Goal: Use online tool/utility: Utilize a website feature to perform a specific function

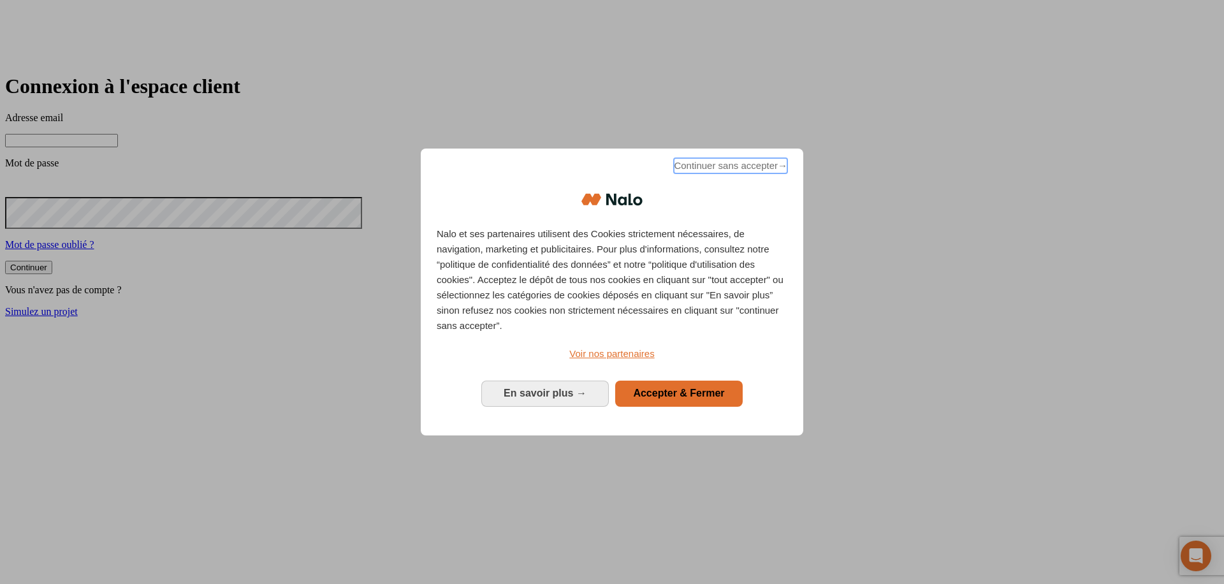
click at [748, 169] on span "Continuer sans accepter →" at bounding box center [730, 165] width 113 height 15
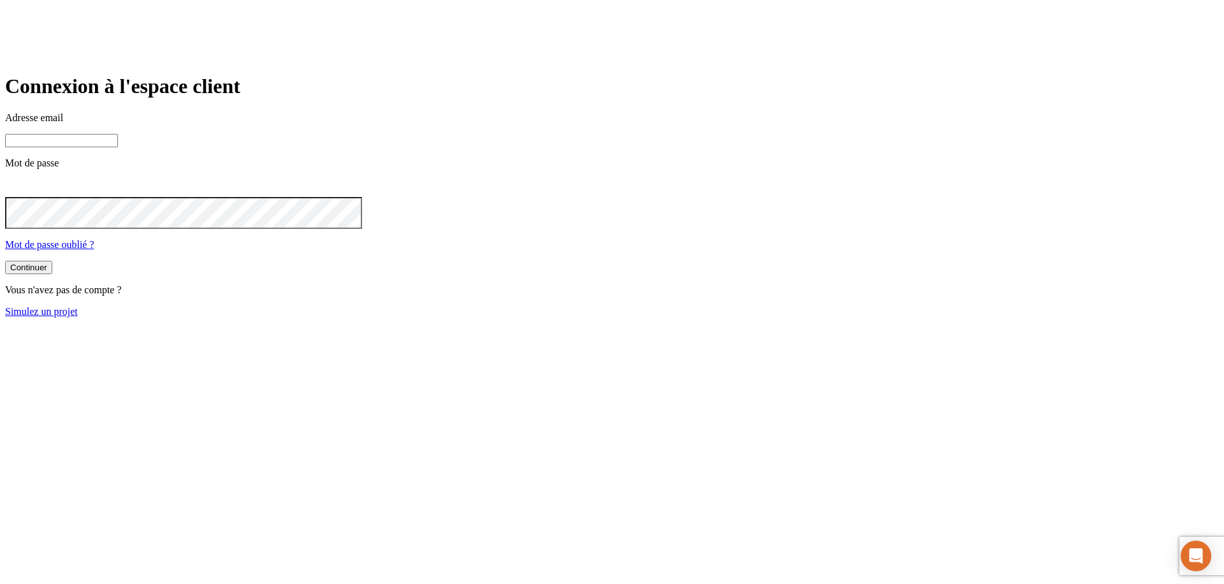
click at [78, 317] on link "Simulez un projet" at bounding box center [41, 311] width 73 height 11
